Goal: Find specific page/section: Find specific page/section

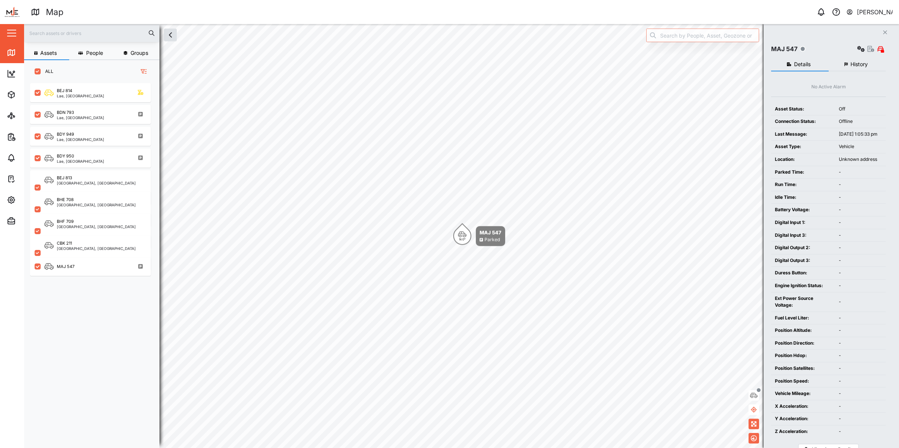
scroll to position [355, 117]
click at [16, 196] on div "Settings" at bounding box center [41, 200] width 68 height 9
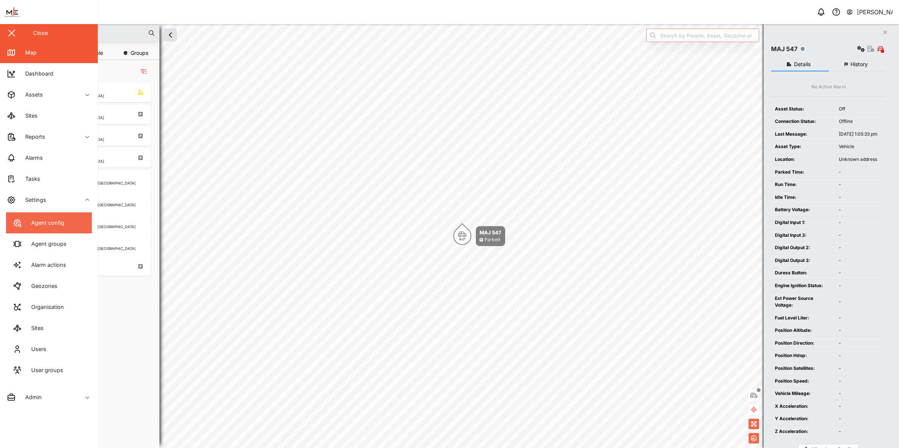
click at [38, 228] on link "Agent config" at bounding box center [49, 223] width 86 height 21
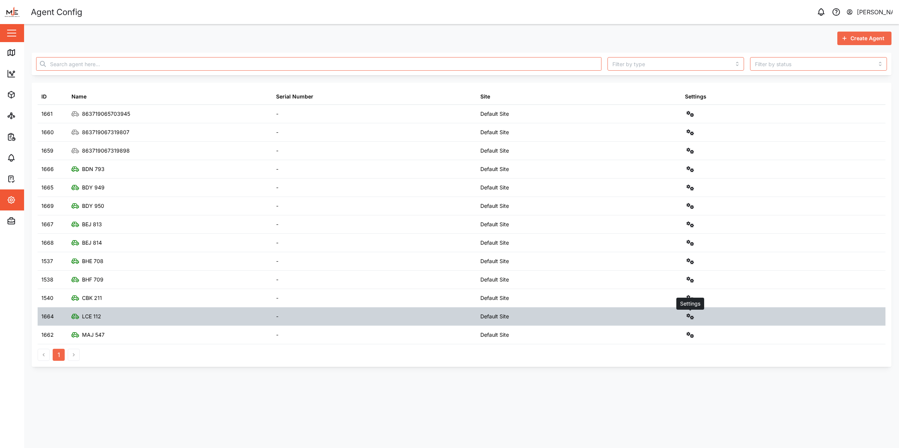
click at [691, 319] on icon "button" at bounding box center [691, 317] width 8 height 6
click at [659, 333] on div "Configure" at bounding box center [663, 336] width 52 height 8
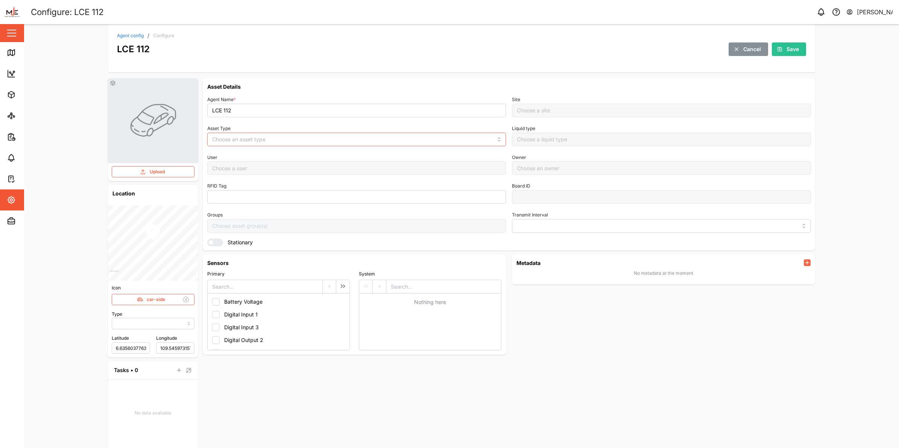
type input "MANUAL"
type input "VEHICLE"
type input "5 minutes"
type input "Default Site"
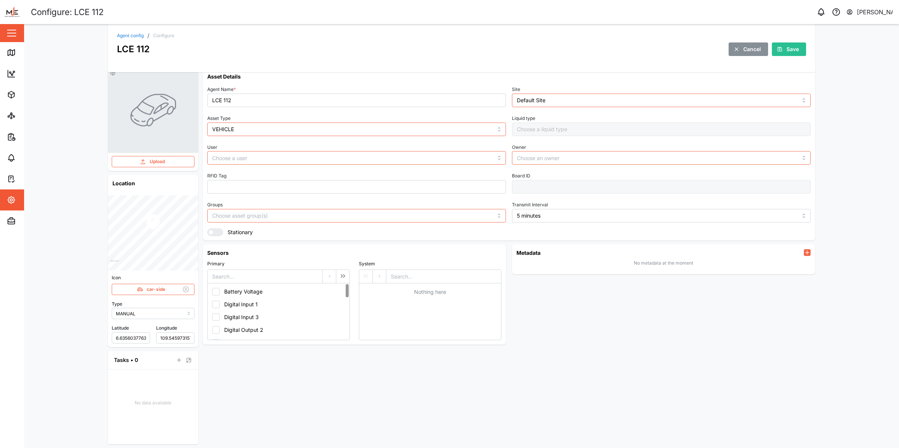
scroll to position [12, 0]
click at [2, 38] on div "Close" at bounding box center [49, 33] width 98 height 18
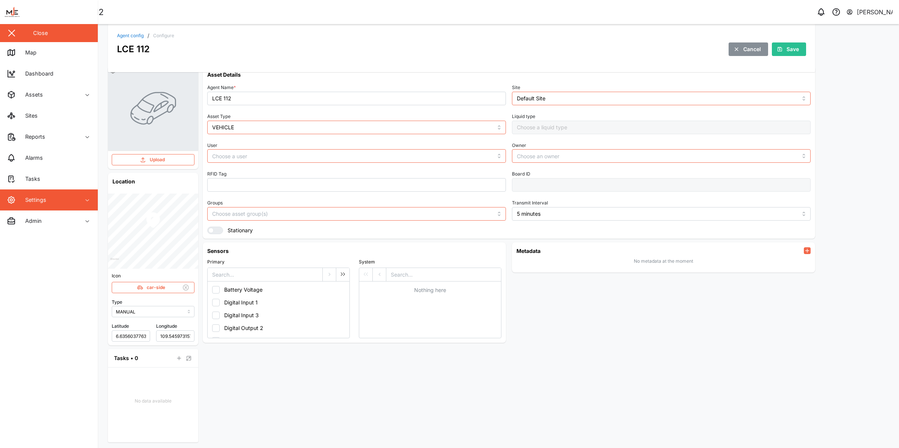
click at [17, 27] on button "button" at bounding box center [11, 33] width 13 height 13
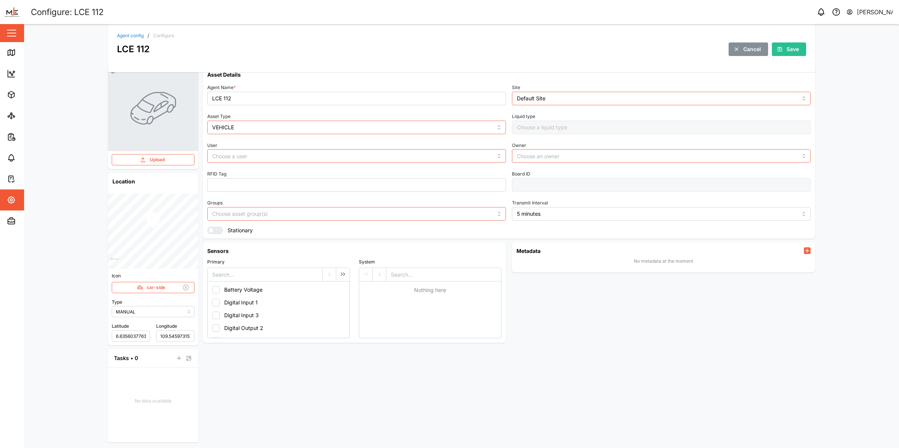
click at [121, 35] on link "Agent config" at bounding box center [130, 35] width 27 height 5
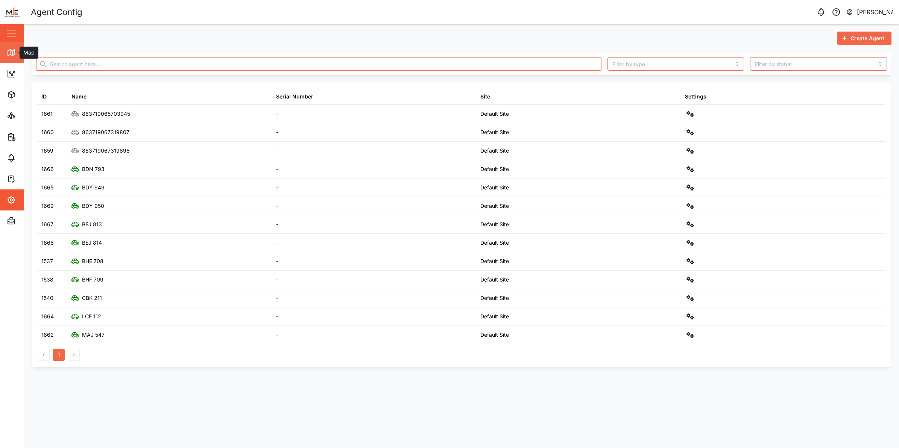
drag, startPoint x: 12, startPoint y: 53, endPoint x: 21, endPoint y: 52, distance: 9.8
click at [11, 53] on icon at bounding box center [11, 52] width 9 height 9
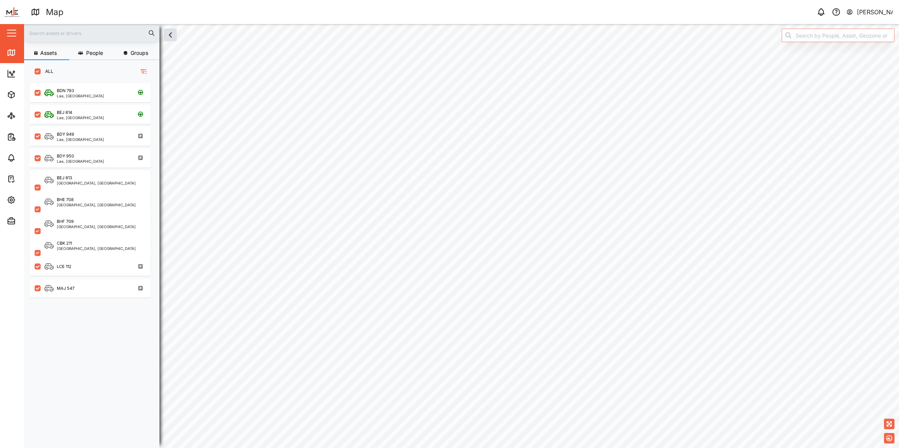
scroll to position [355, 117]
click at [89, 264] on div "LCE 112" at bounding box center [95, 266] width 102 height 9
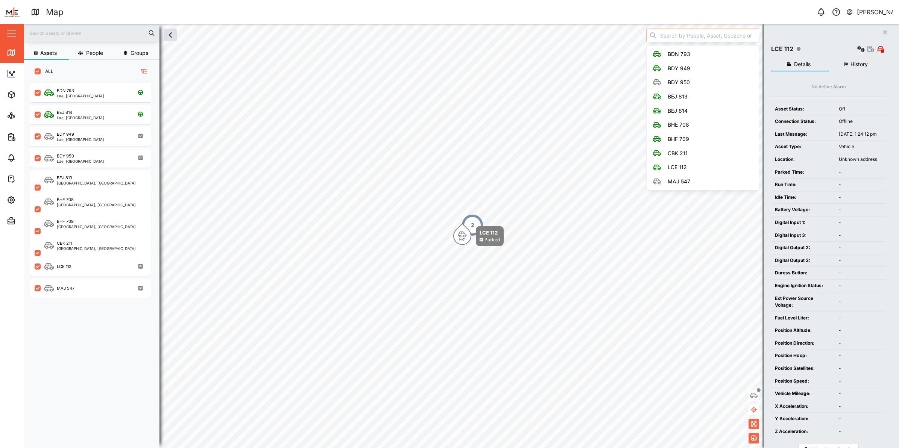
click at [698, 34] on input "search" at bounding box center [702, 36] width 113 height 14
type input "LCE 112"
click at [865, 8] on div "[PERSON_NAME]" at bounding box center [875, 12] width 36 height 9
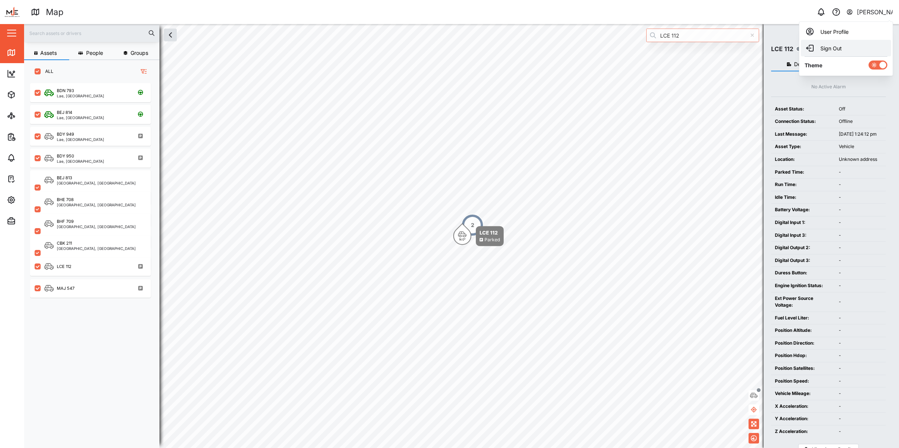
click at [847, 51] on div "Sign Out" at bounding box center [846, 48] width 81 height 9
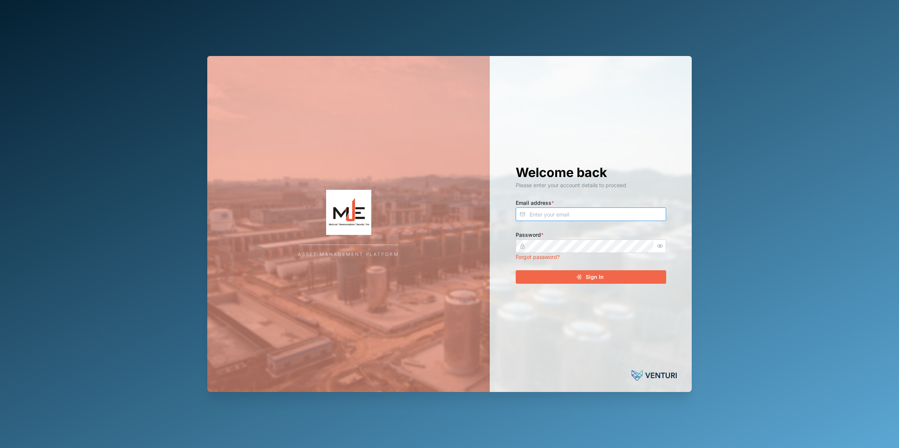
type input "nellie.mekere@venturi.io"
click at [614, 278] on div "Sign In" at bounding box center [590, 277] width 138 height 13
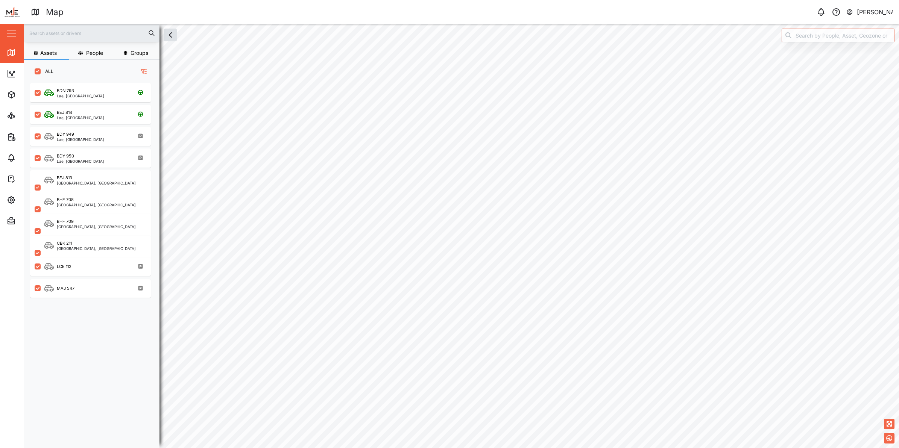
scroll to position [8, 8]
click at [840, 36] on input "search" at bounding box center [838, 36] width 113 height 14
type input "LCE 112"
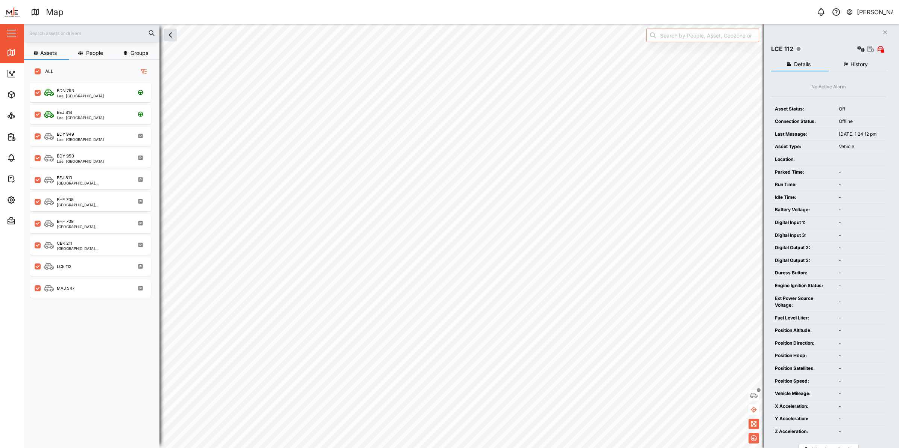
scroll to position [355, 117]
click at [864, 14] on div "[PERSON_NAME]" at bounding box center [875, 12] width 36 height 9
click at [859, 46] on div "Sign Out" at bounding box center [846, 48] width 81 height 9
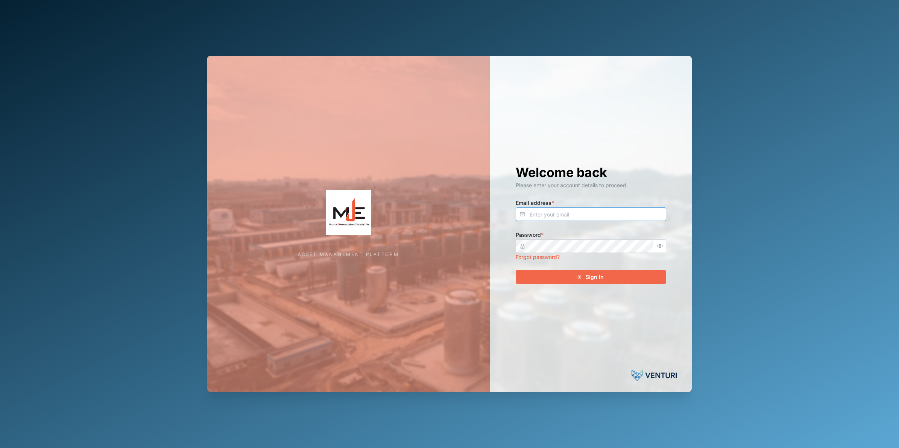
type input "[PERSON_NAME][EMAIL_ADDRESS][DOMAIN_NAME]"
click at [580, 275] on icon "submit" at bounding box center [579, 277] width 6 height 6
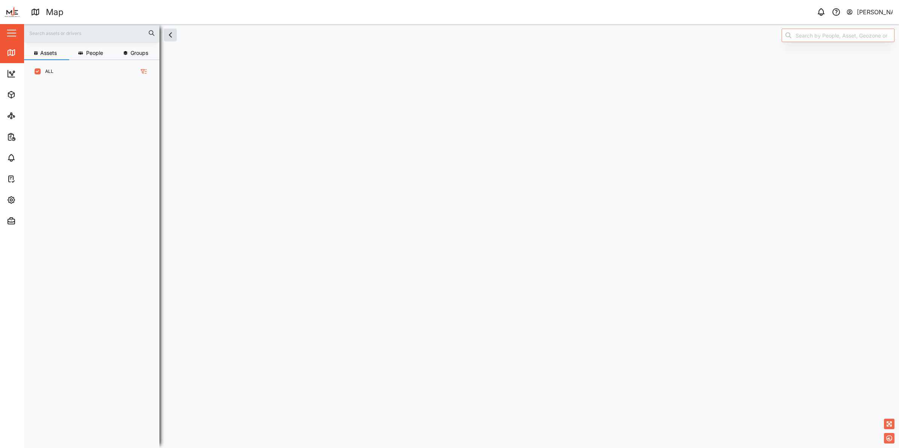
scroll to position [355, 117]
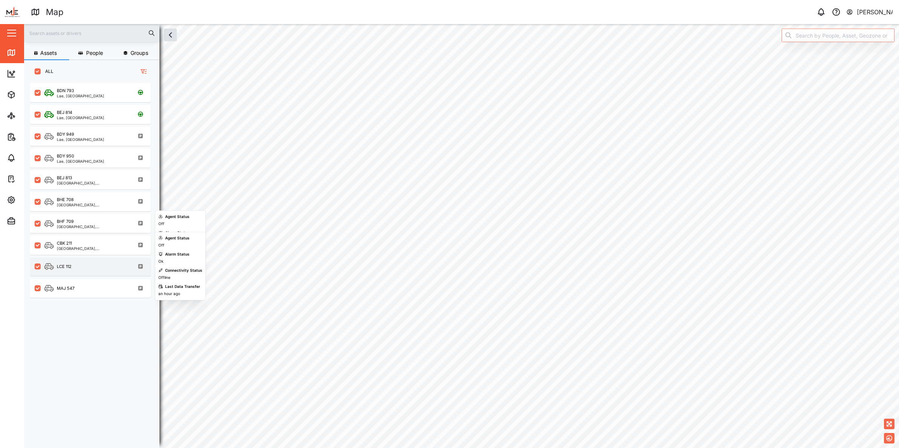
click at [102, 268] on div "LCE 112" at bounding box center [95, 266] width 102 height 9
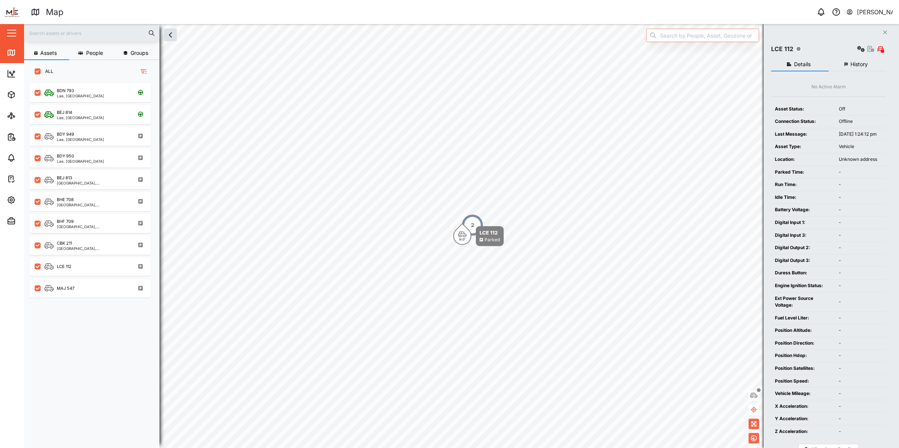
click at [862, 12] on div "[PERSON_NAME]" at bounding box center [875, 12] width 36 height 9
click at [851, 51] on div "Sign Out" at bounding box center [846, 48] width 81 height 9
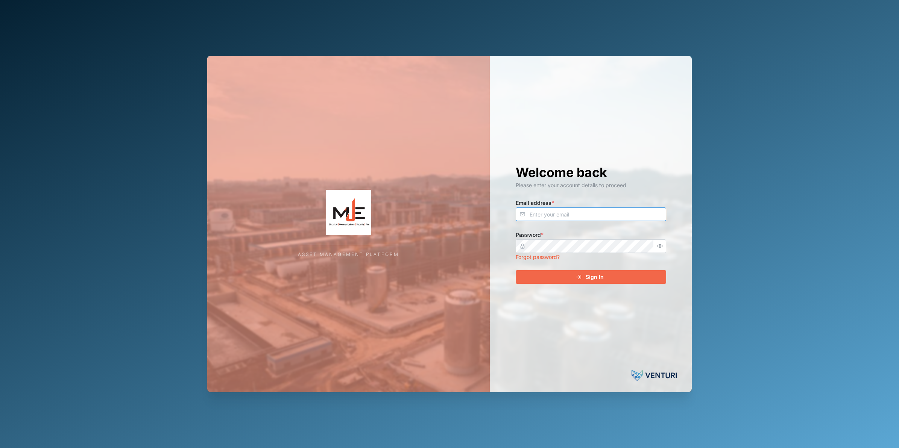
type input "nellie.mekere@venturi.io"
click at [629, 275] on div "Sign In" at bounding box center [590, 277] width 138 height 13
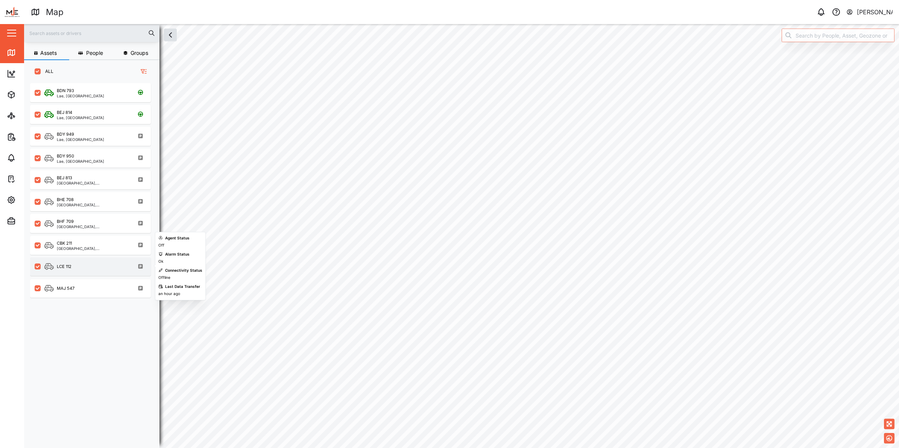
click at [62, 266] on div "LCE 112" at bounding box center [64, 267] width 15 height 6
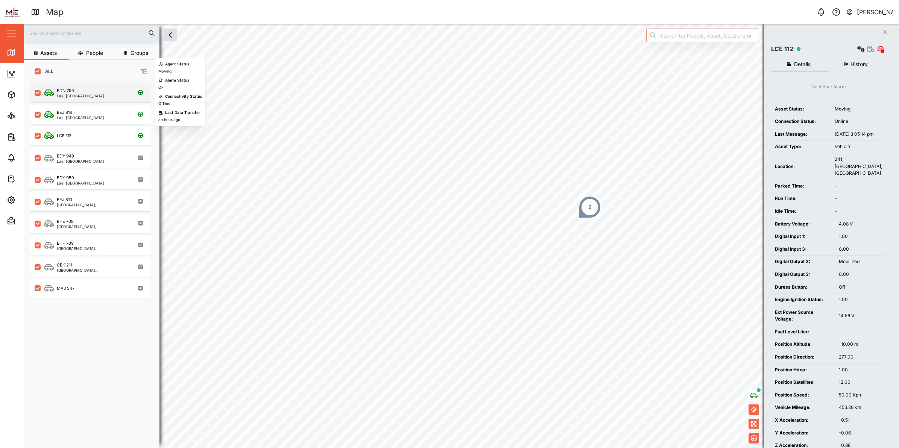
click at [66, 91] on div "BDN 793" at bounding box center [65, 91] width 17 height 6
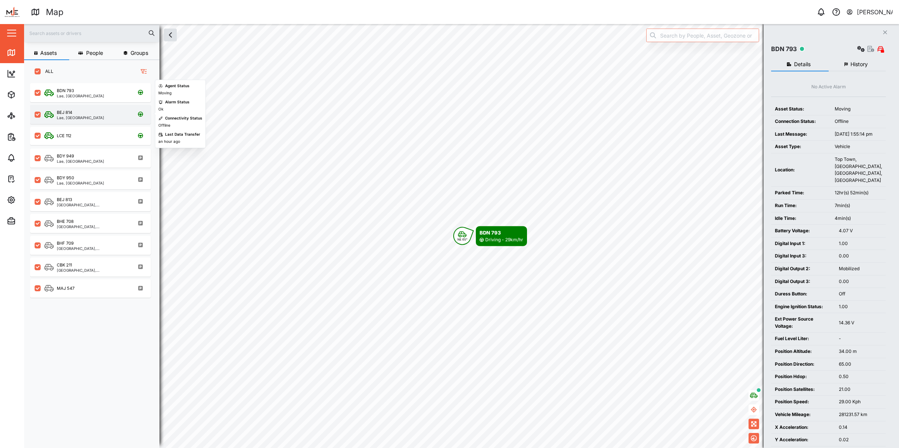
click at [60, 113] on div "BEJ 814" at bounding box center [64, 112] width 15 height 6
click at [64, 137] on div "LCE 112" at bounding box center [64, 136] width 15 height 6
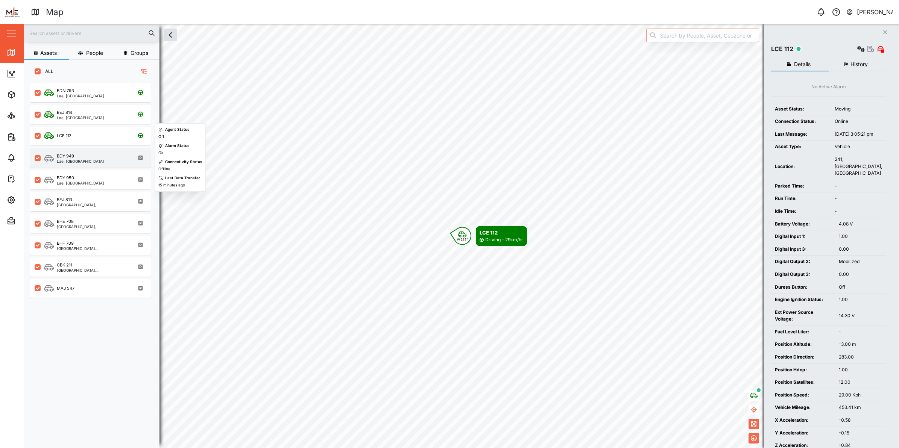
click at [69, 153] on div "BDY 949" at bounding box center [65, 156] width 17 height 6
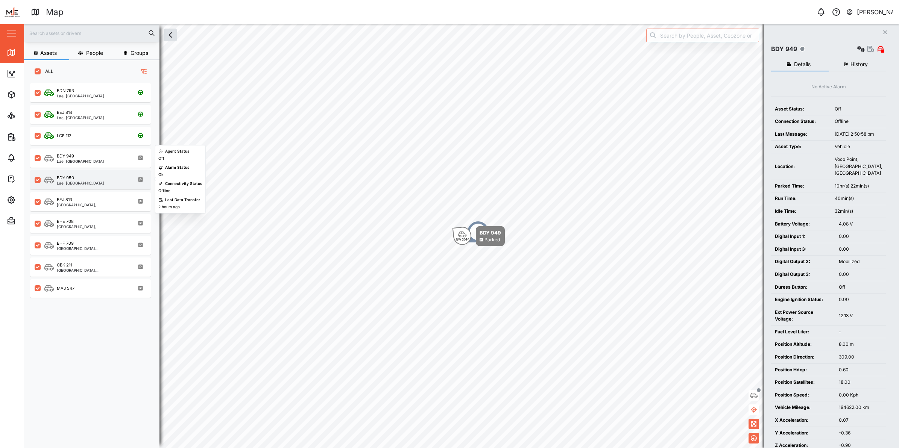
click at [69, 179] on div "BDY 950" at bounding box center [65, 178] width 17 height 6
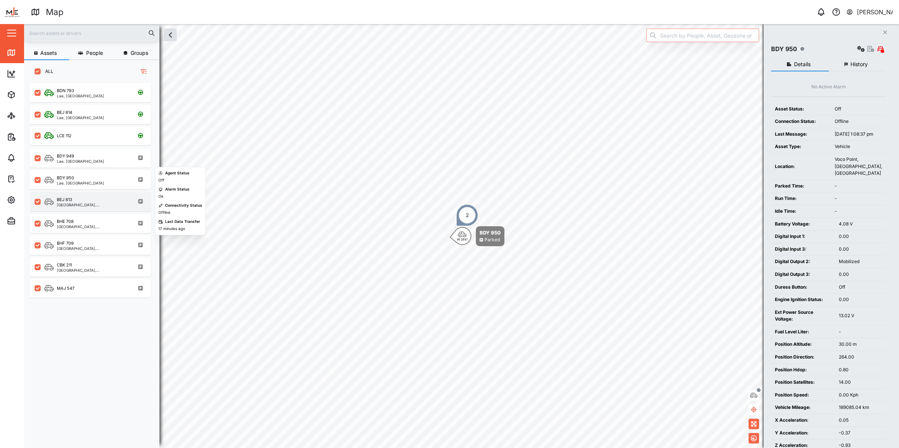
click at [74, 199] on div "BEJ 813" at bounding box center [93, 200] width 72 height 6
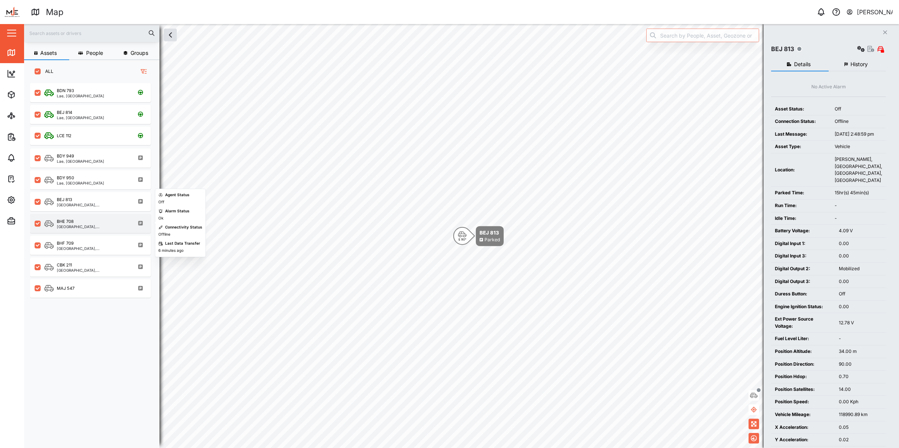
click at [74, 221] on div "BHE 708" at bounding box center [93, 222] width 72 height 6
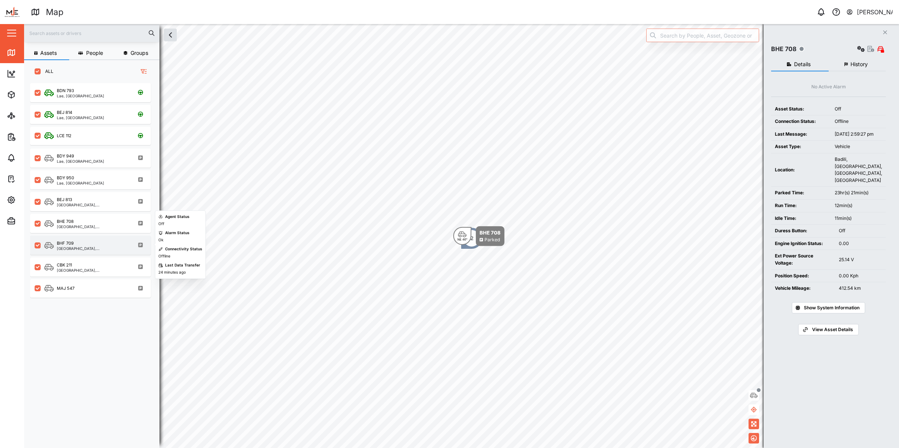
click at [68, 240] on div "BHF 709" at bounding box center [65, 243] width 17 height 6
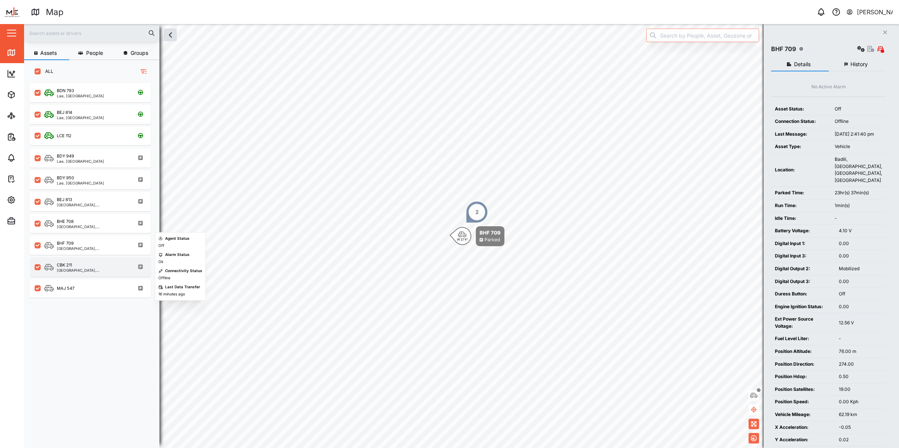
click at [66, 263] on div "CBK 211" at bounding box center [64, 265] width 15 height 6
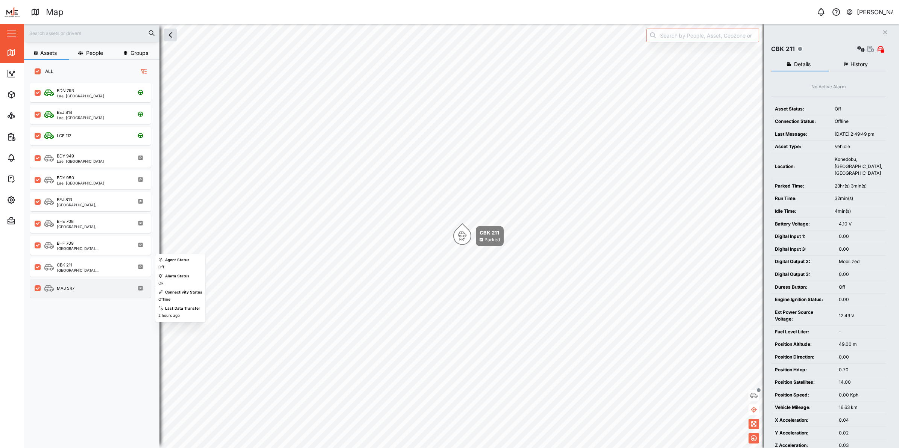
click at [71, 288] on div "MAJ 547" at bounding box center [66, 289] width 18 height 6
